Goal: Task Accomplishment & Management: Manage account settings

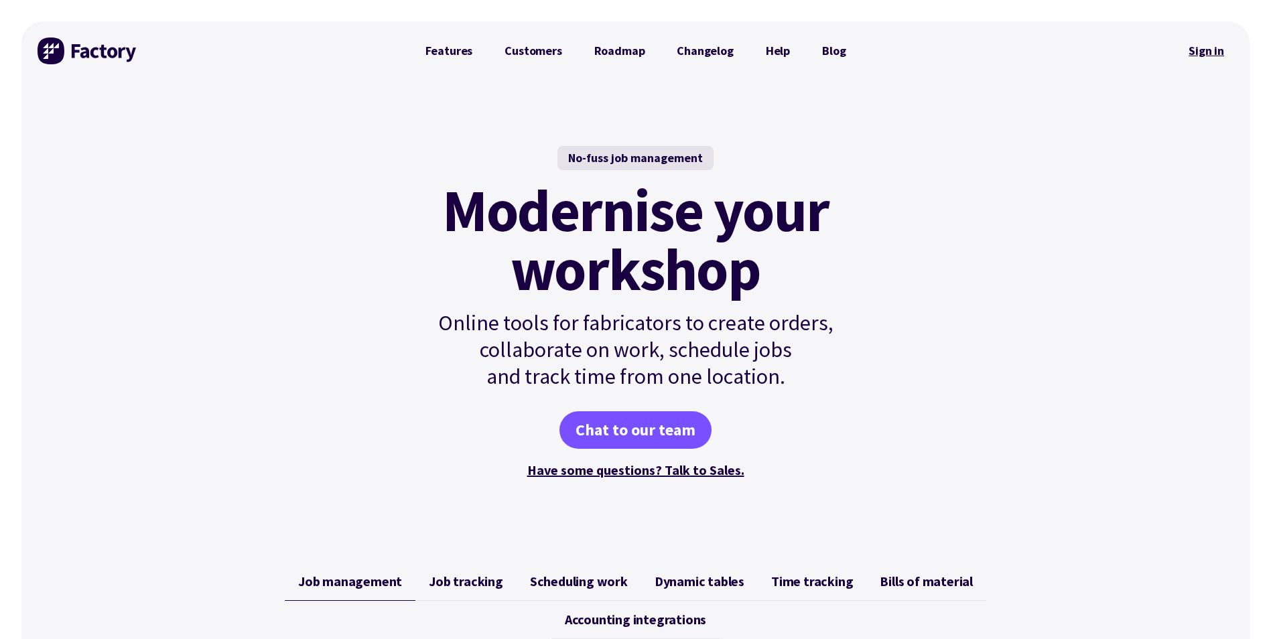
drag, startPoint x: 1218, startPoint y: 48, endPoint x: 1212, endPoint y: 52, distance: 6.9
click at [1218, 48] on link "Sign in" at bounding box center [1207, 51] width 54 height 31
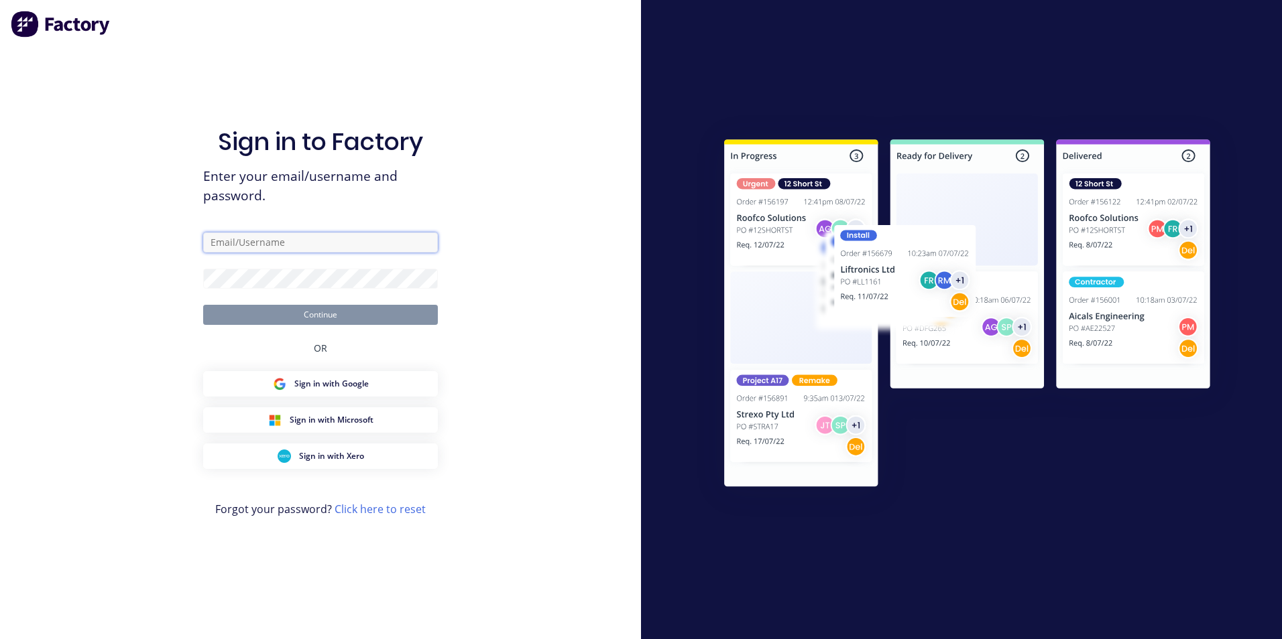
click at [246, 239] on input "text" at bounding box center [320, 243] width 235 height 20
